Goal: Use online tool/utility

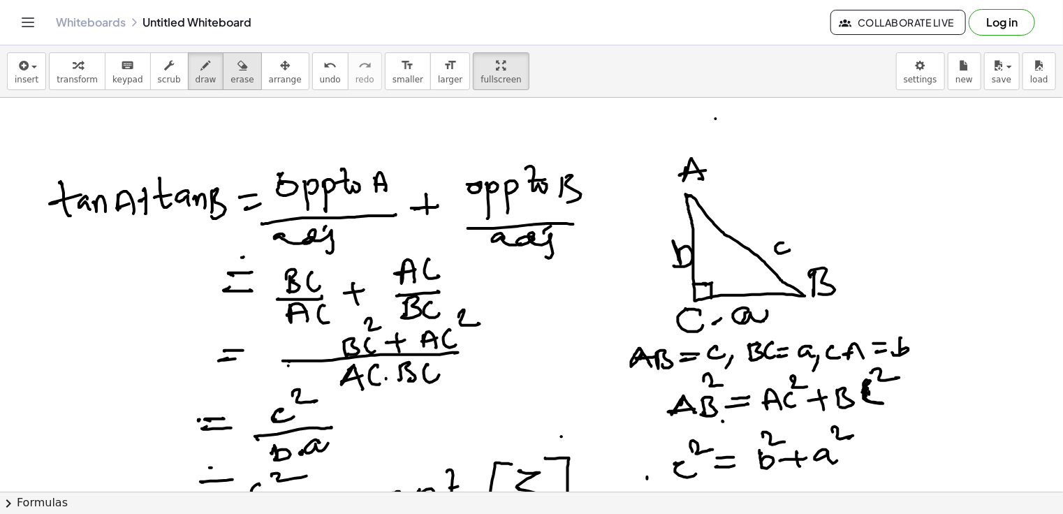
click at [231, 78] on span "erase" at bounding box center [242, 80] width 23 height 10
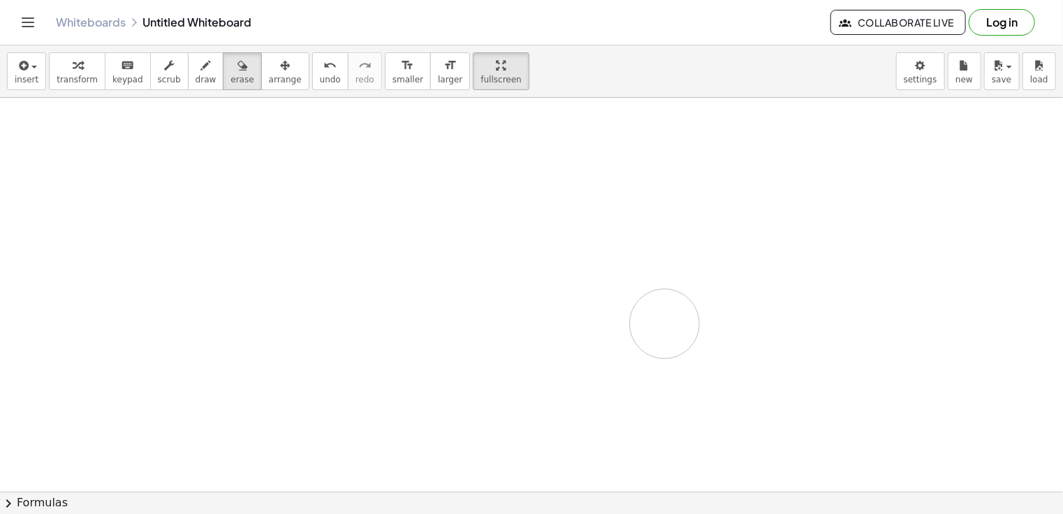
drag, startPoint x: 215, startPoint y: 178, endPoint x: 510, endPoint y: 215, distance: 297.1
click at [663, 318] on div at bounding box center [531, 492] width 1063 height 788
drag, startPoint x: 268, startPoint y: 319, endPoint x: 749, endPoint y: 330, distance: 481.4
click at [749, 330] on div at bounding box center [531, 504] width 1063 height 1183
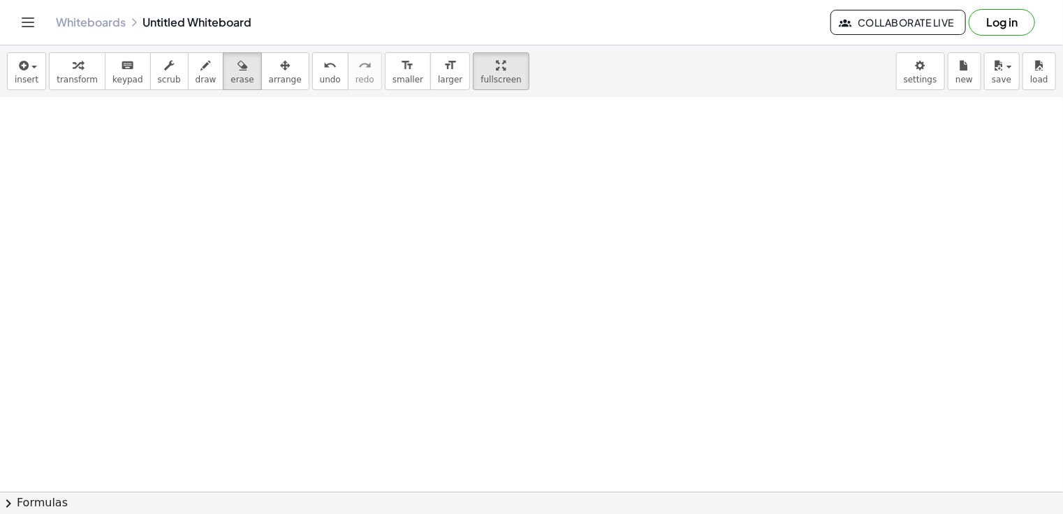
scroll to position [0, 0]
click at [196, 84] on span "draw" at bounding box center [206, 80] width 21 height 10
click at [481, 75] on span "fullscreen" at bounding box center [501, 80] width 41 height 10
drag, startPoint x: 466, startPoint y: 75, endPoint x: 471, endPoint y: 159, distance: 84.7
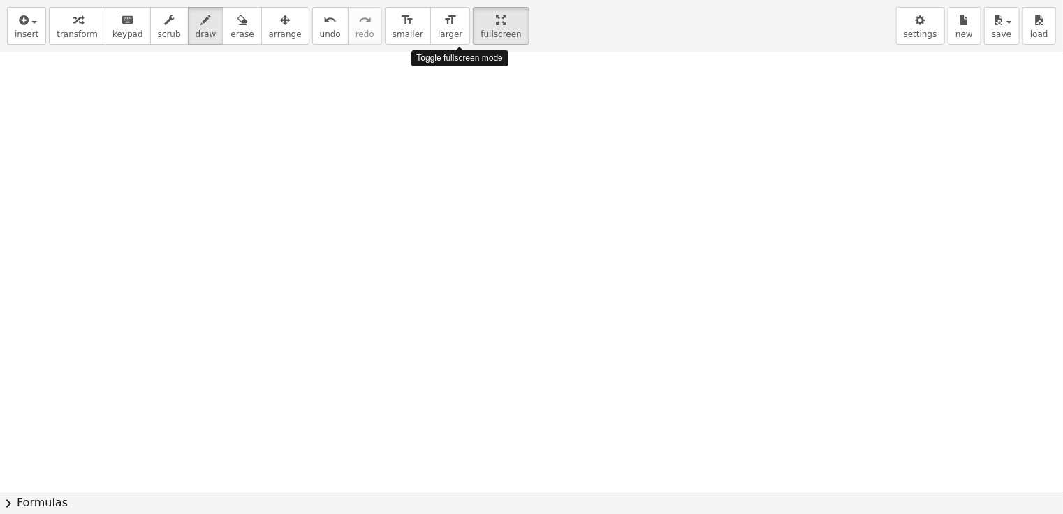
click at [471, 159] on div "insert select one: Math Expression Function Text Youtube Video Graphing Geometr…" at bounding box center [531, 257] width 1063 height 514
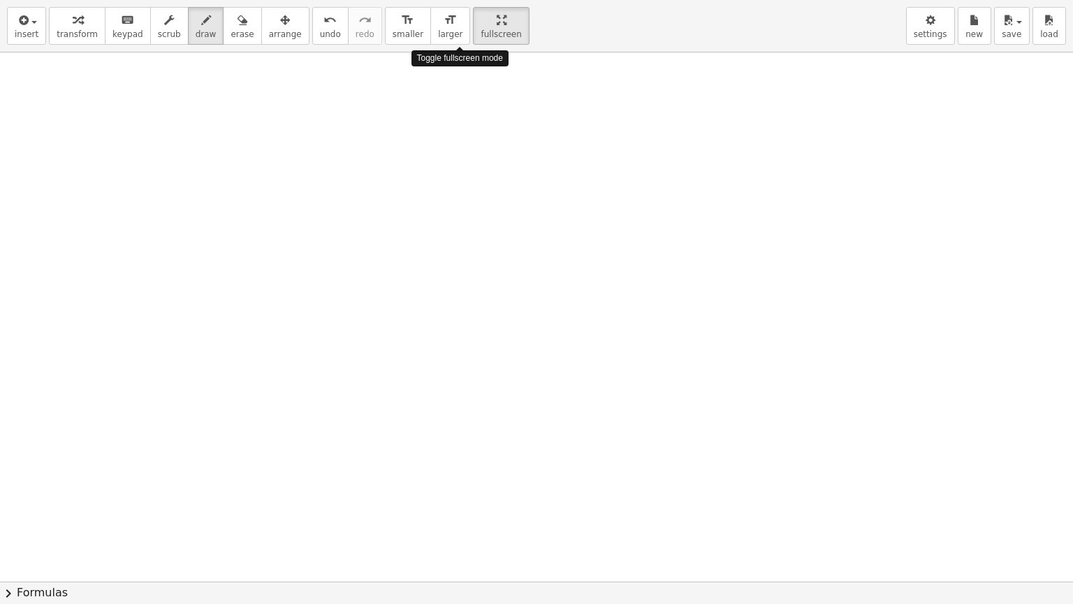
click at [471, 159] on div at bounding box center [536, 581] width 1073 height 1058
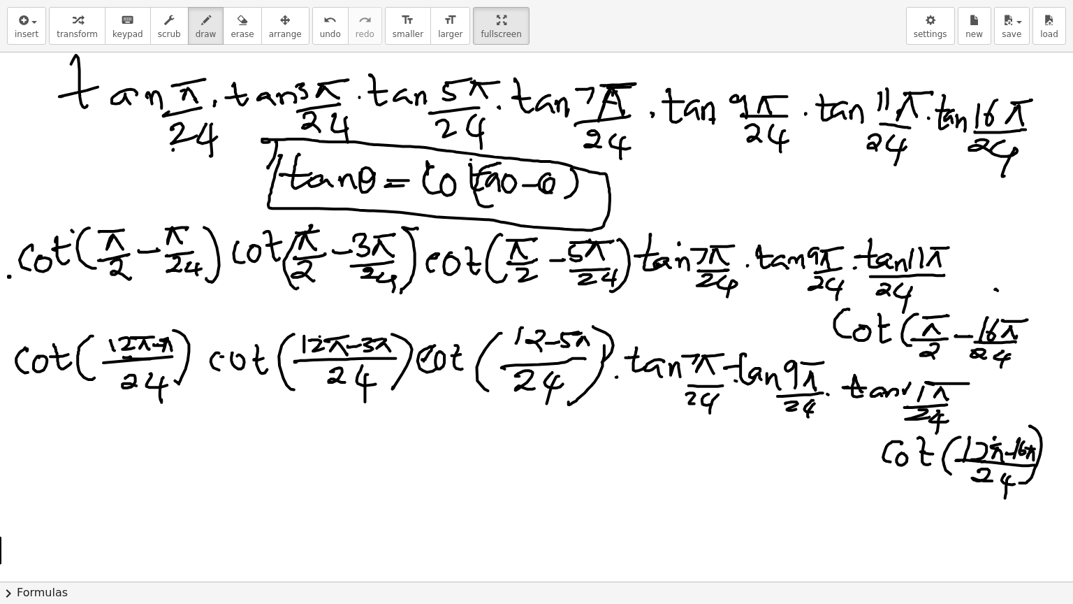
click at [0, 603] on button "chevron_right Formulas" at bounding box center [536, 592] width 1073 height 22
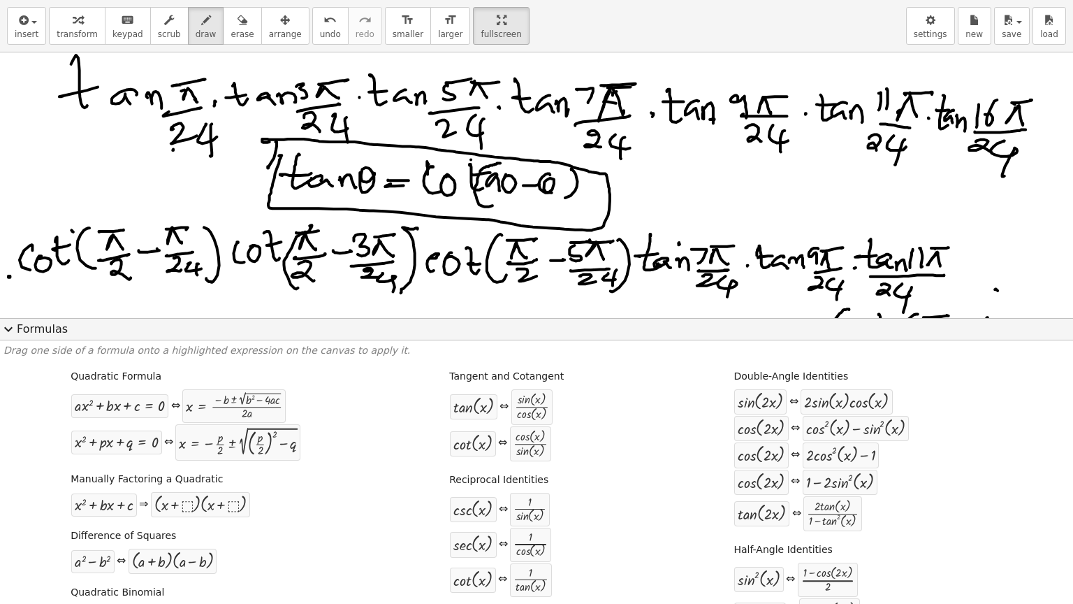
click at [3, 330] on span "expand_more" at bounding box center [8, 329] width 17 height 17
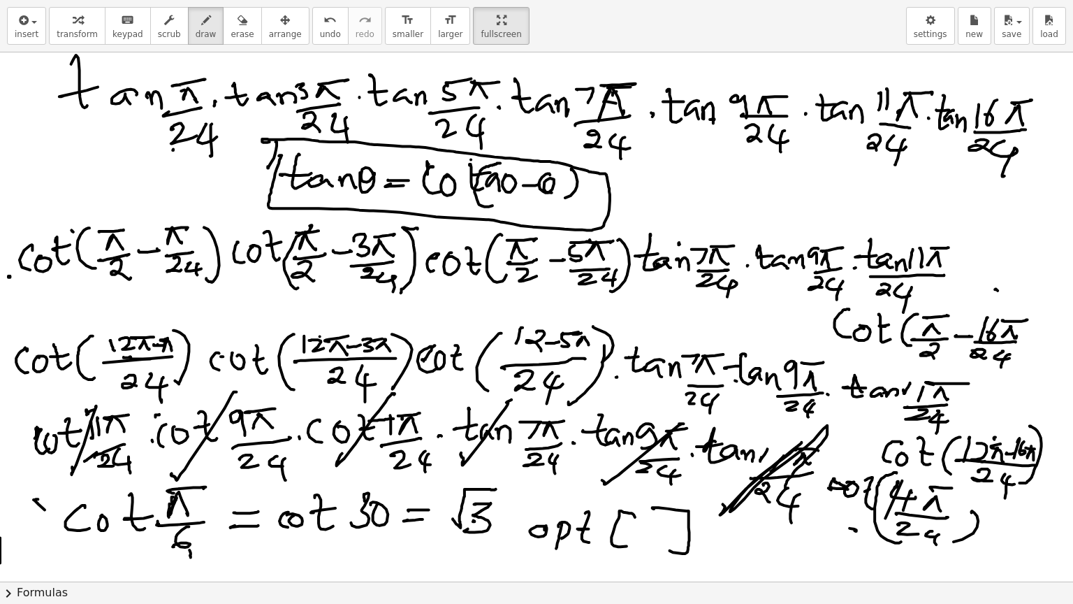
click at [726, 592] on button "chevron_right Formulas" at bounding box center [536, 592] width 1073 height 22
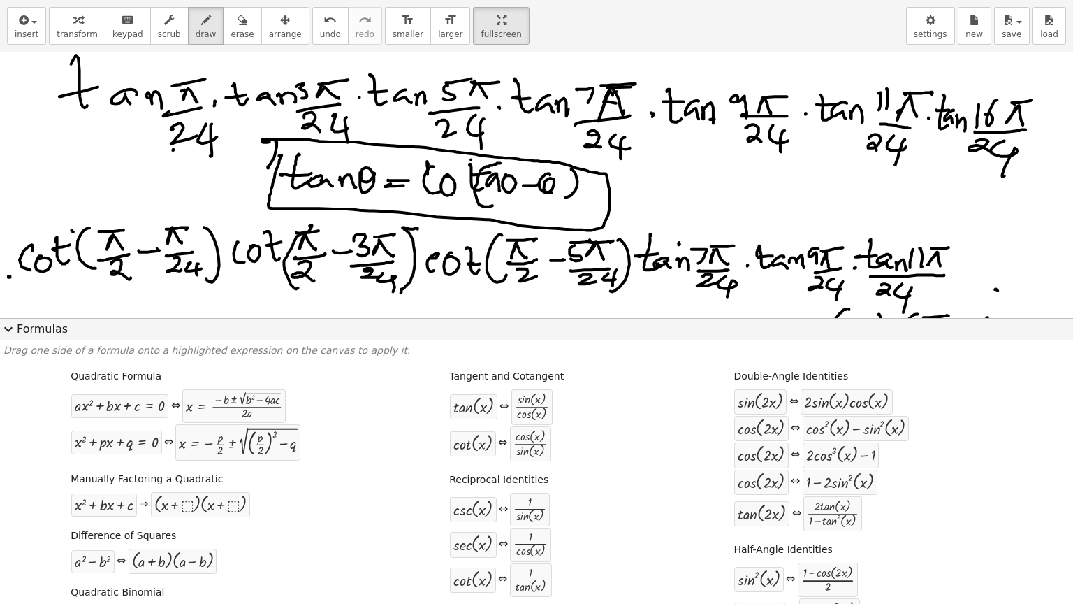
click at [645, 581] on div "Quadratic Formula + · a · x 2 + · b · x + c = 0 ⇔ x = · ( − b ± 2 √ ( + b 2 − ·…" at bounding box center [536, 595] width 1066 height 461
click at [14, 330] on span "expand_more" at bounding box center [8, 329] width 17 height 17
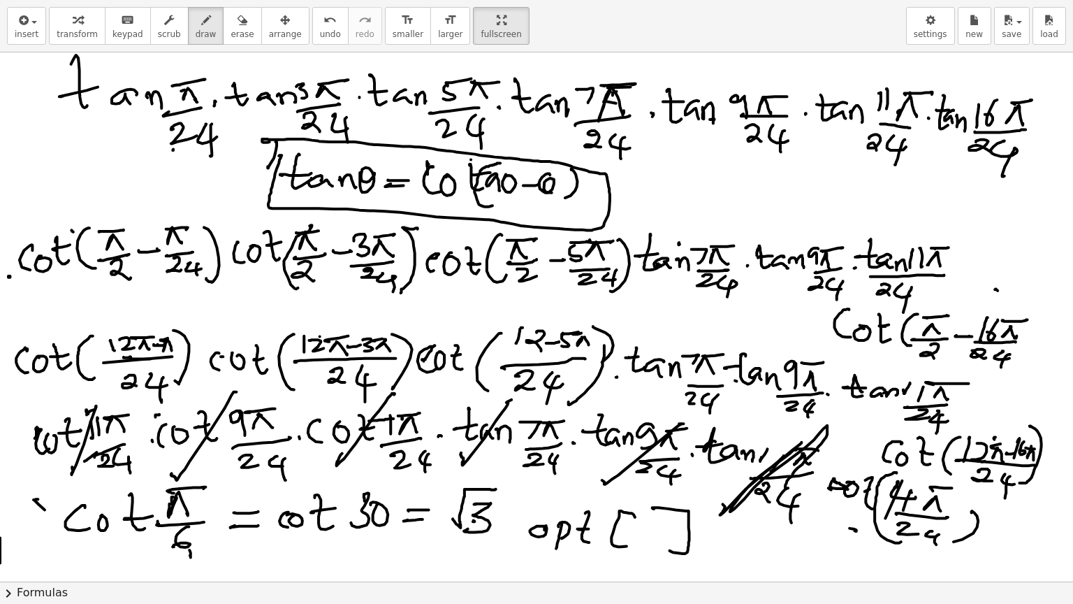
click at [657, 603] on button "chevron_right Formulas" at bounding box center [536, 592] width 1073 height 22
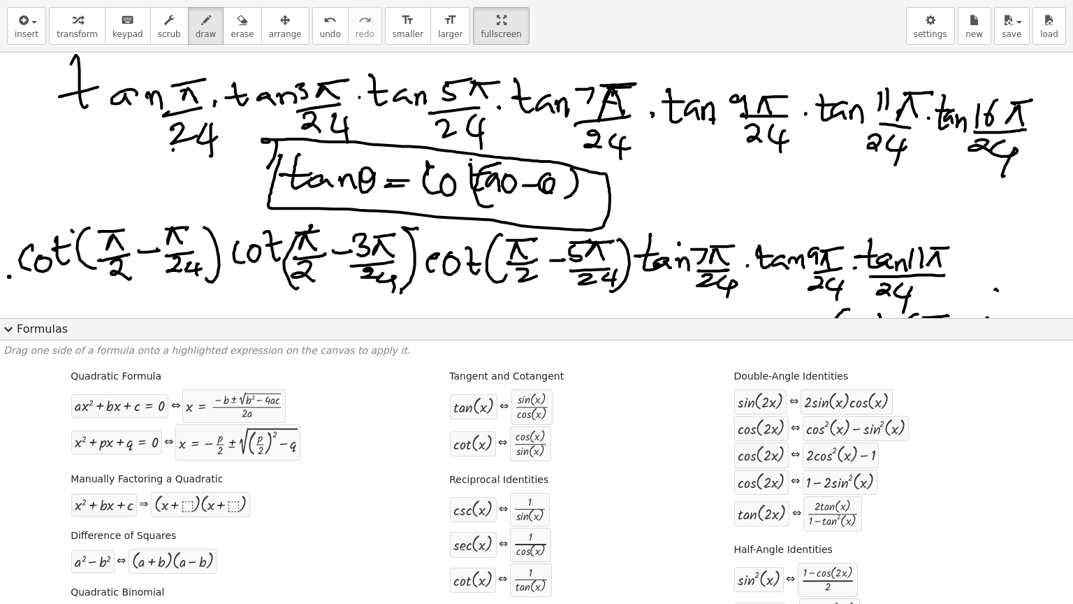
click at [8, 329] on span "expand_more" at bounding box center [8, 329] width 17 height 17
